Goal: Navigation & Orientation: Find specific page/section

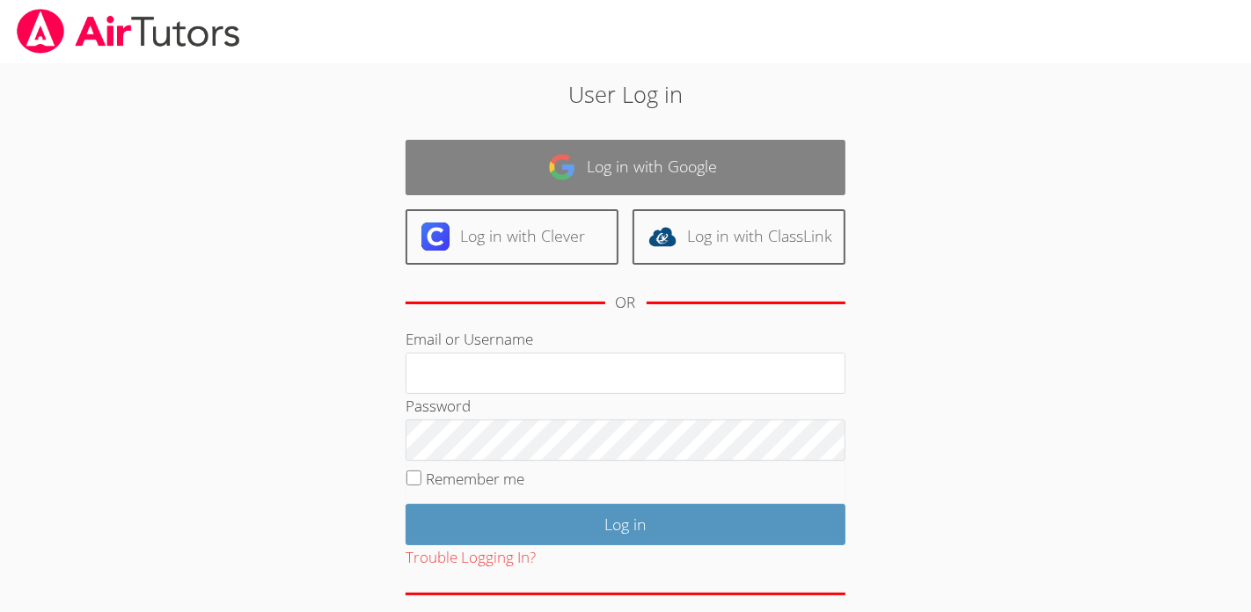
click at [655, 162] on link "Log in with Google" at bounding box center [626, 167] width 440 height 55
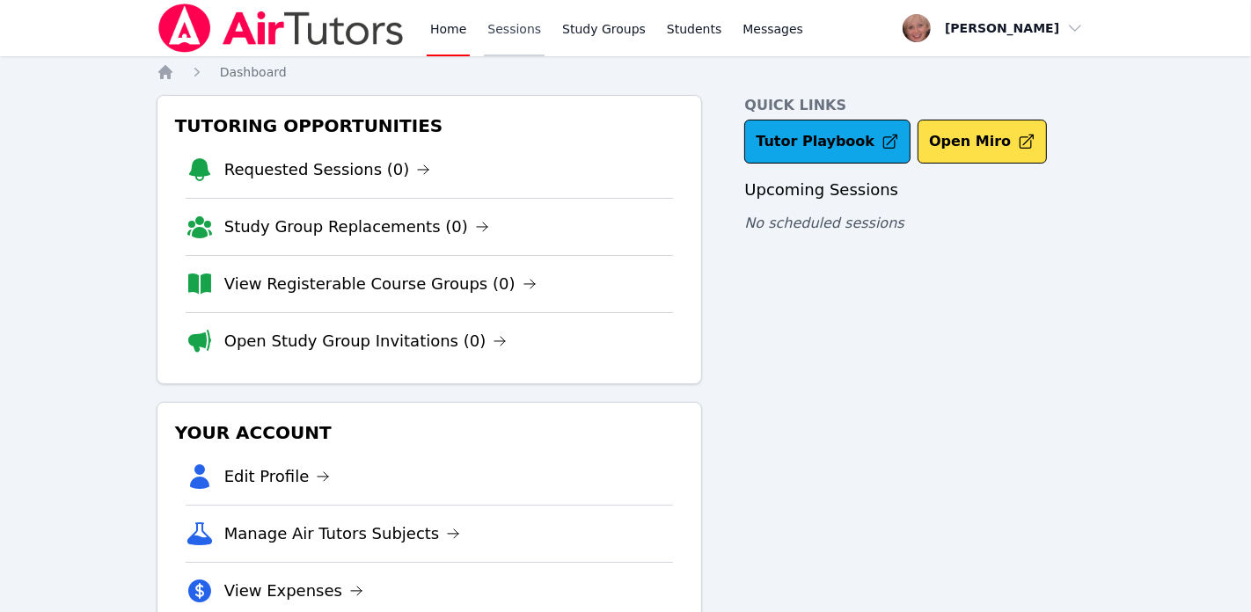
click at [512, 26] on link "Sessions" at bounding box center [514, 28] width 61 height 56
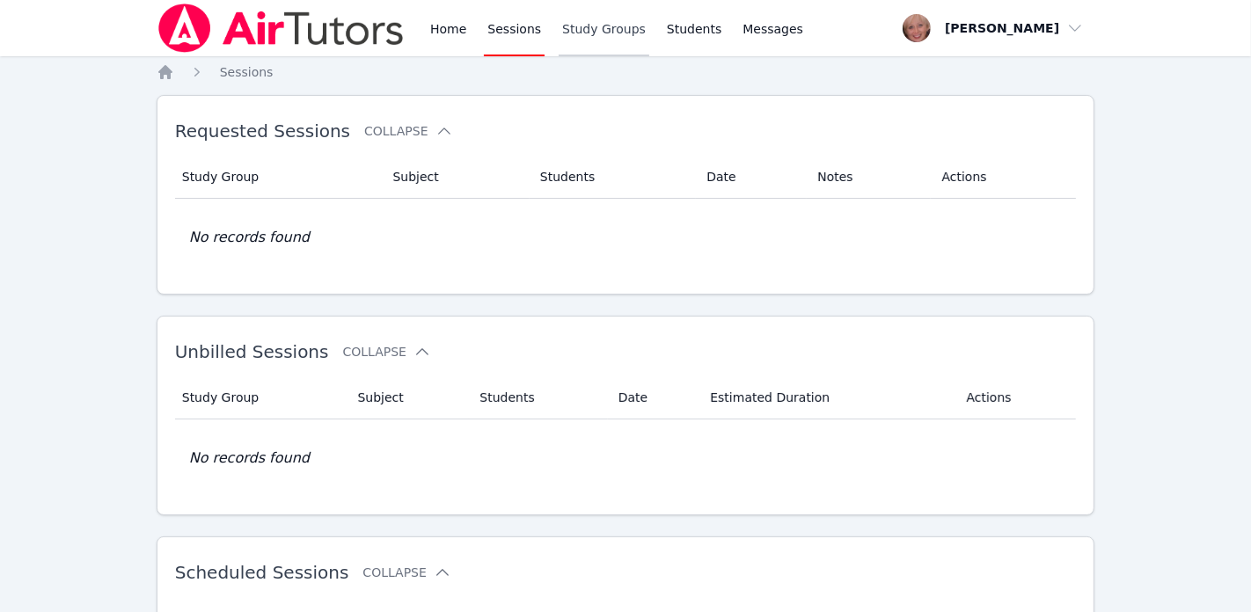
click at [597, 30] on link "Study Groups" at bounding box center [604, 28] width 91 height 56
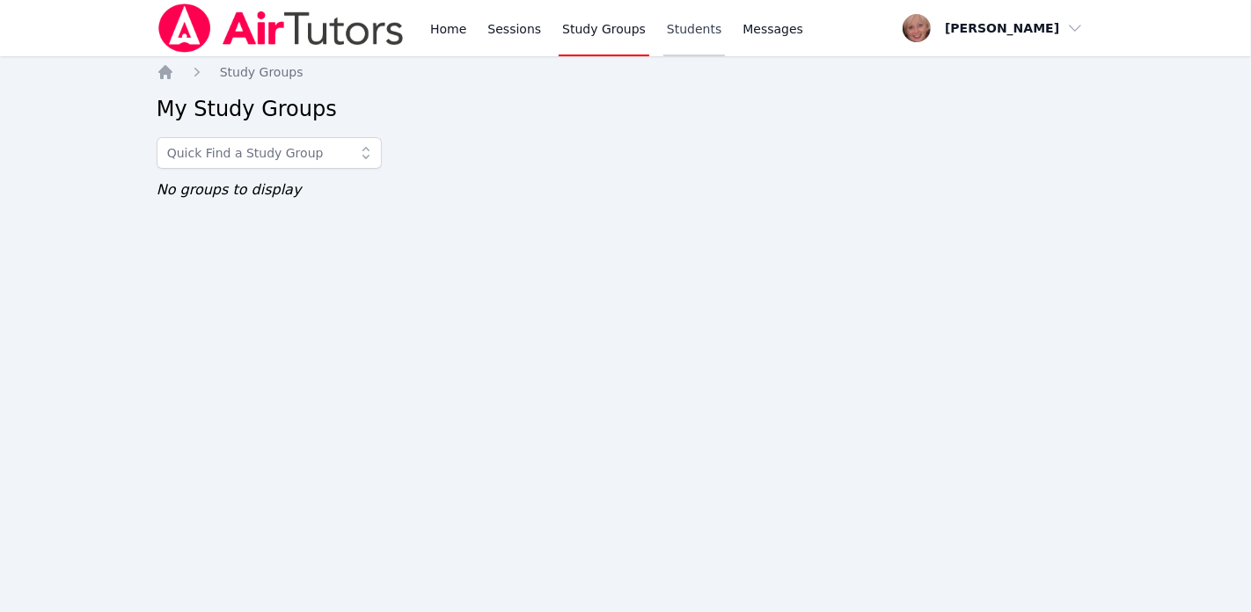
click at [672, 32] on link "Students" at bounding box center [694, 28] width 62 height 56
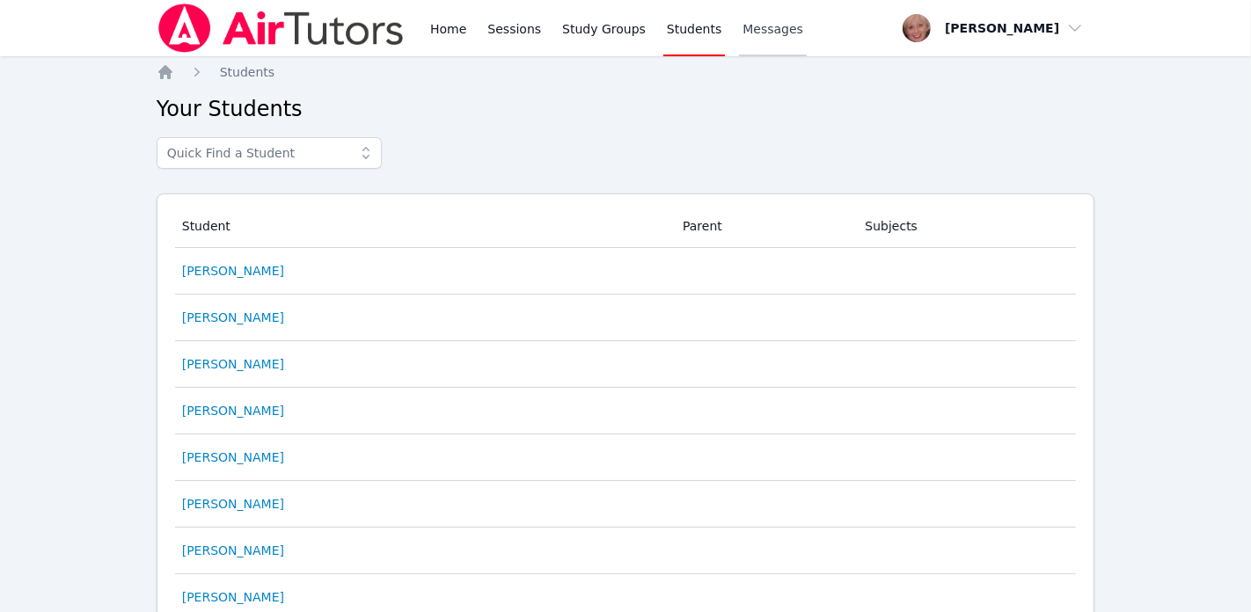
click at [773, 34] on span "Messages" at bounding box center [773, 29] width 61 height 18
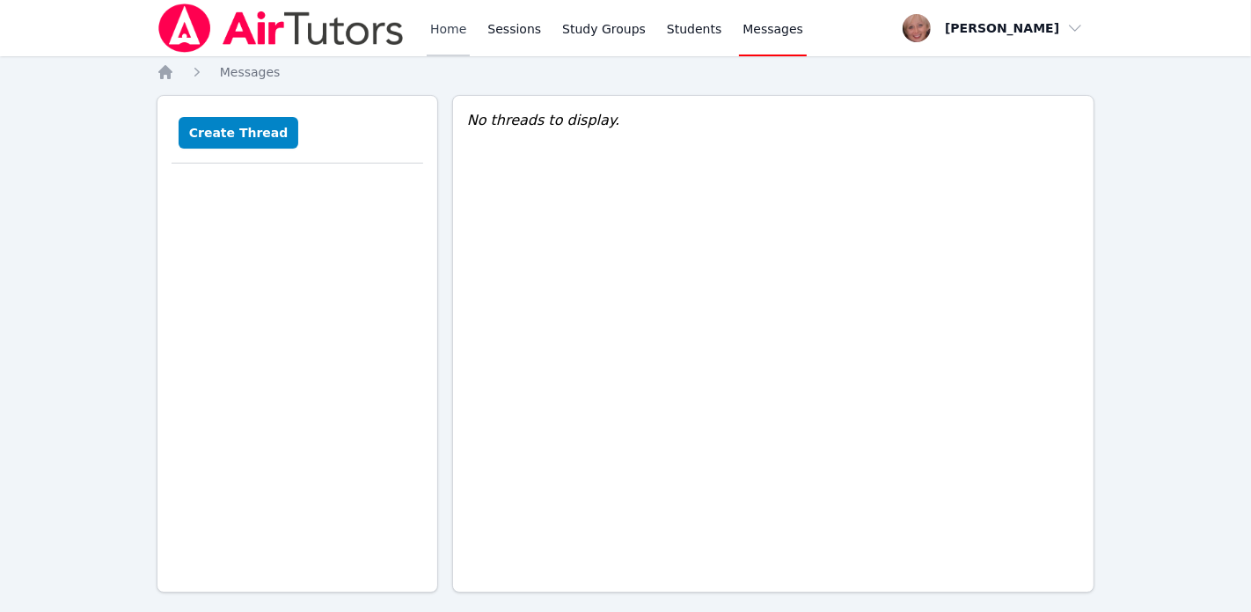
click at [457, 23] on link "Home" at bounding box center [448, 28] width 43 height 56
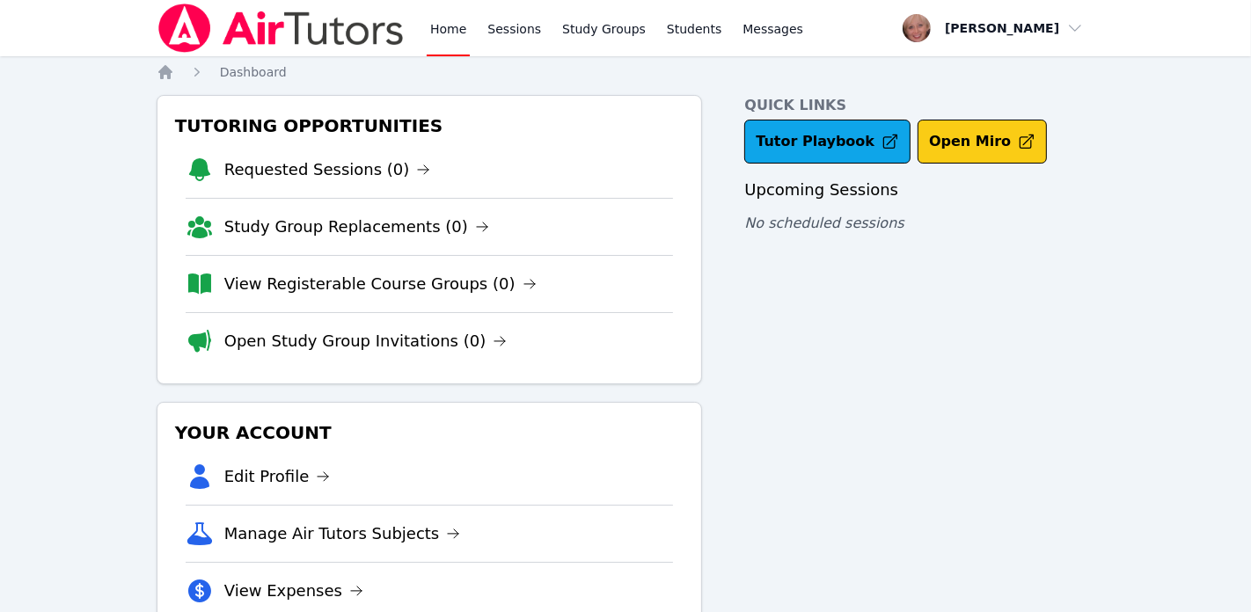
click at [966, 135] on button "Open Miro" at bounding box center [982, 142] width 129 height 44
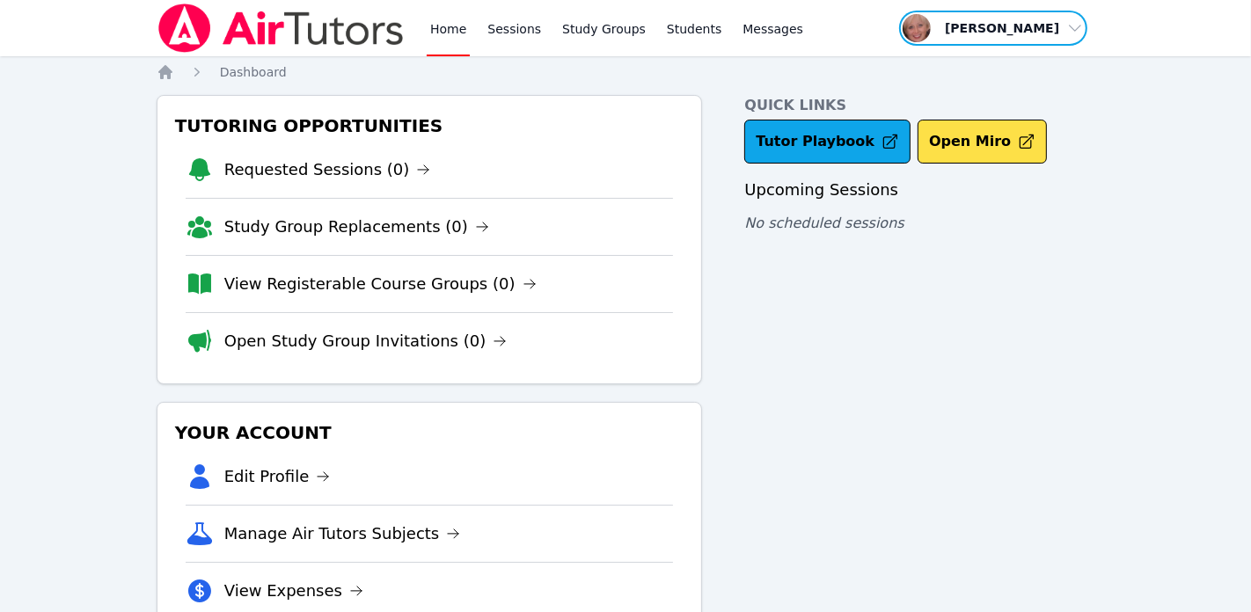
click at [1056, 20] on span "button" at bounding box center [993, 28] width 192 height 39
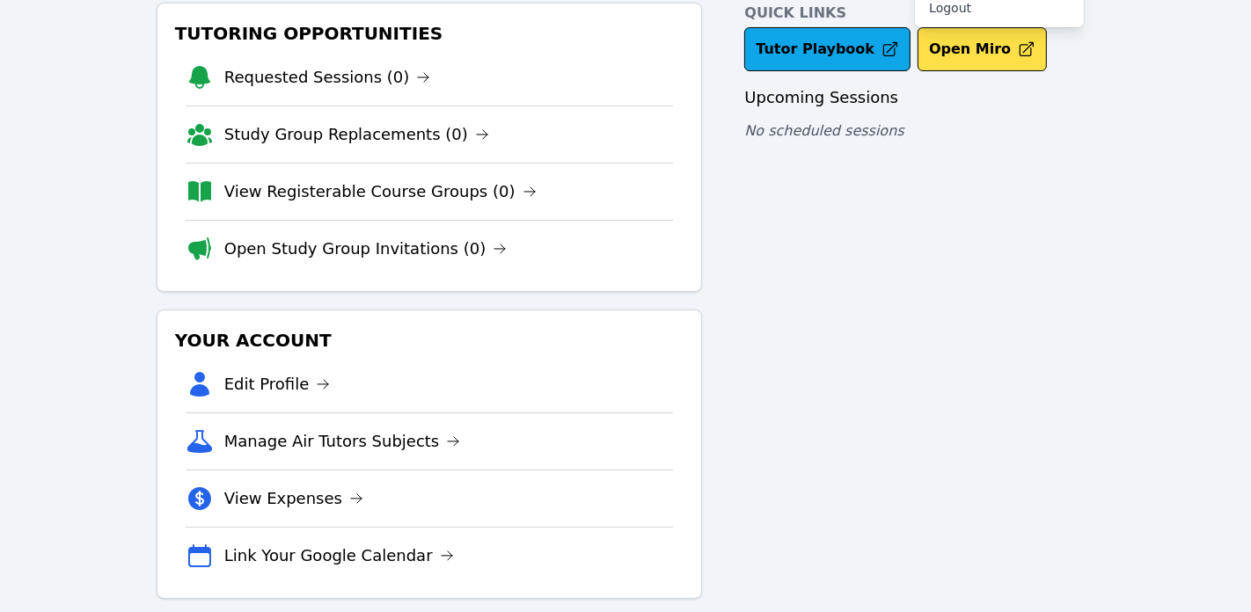
scroll to position [110, 0]
